Goal: Find specific page/section: Find specific page/section

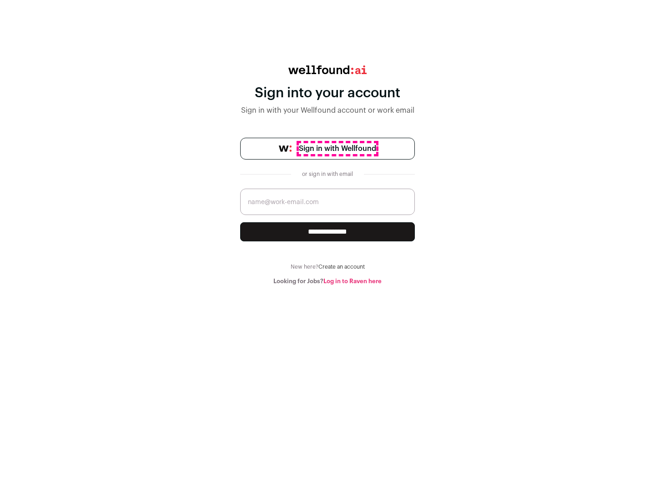
click at [337, 149] on span "Sign in with Wellfound" at bounding box center [337, 148] width 77 height 11
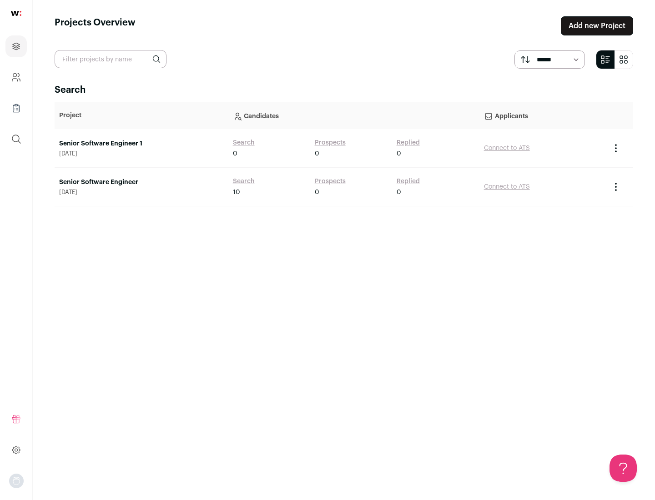
click at [141, 182] on link "Senior Software Engineer" at bounding box center [141, 182] width 165 height 9
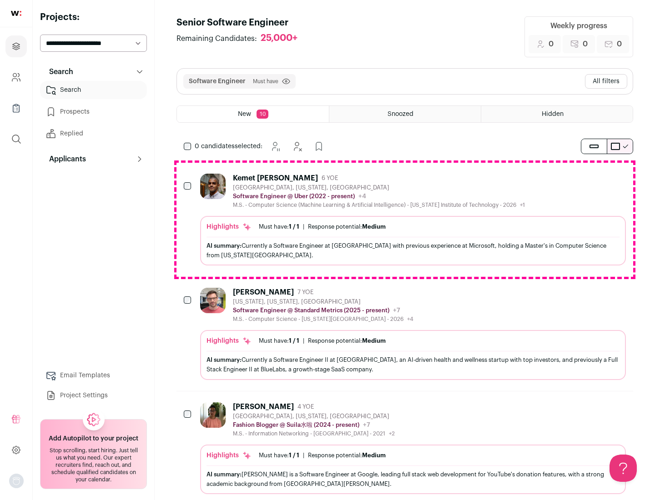
click at [405, 220] on div "Highlights Must have: 1 / 1 How many must haves have been fulfilled? | Response…" at bounding box center [413, 241] width 426 height 50
